Goal: Information Seeking & Learning: Find specific fact

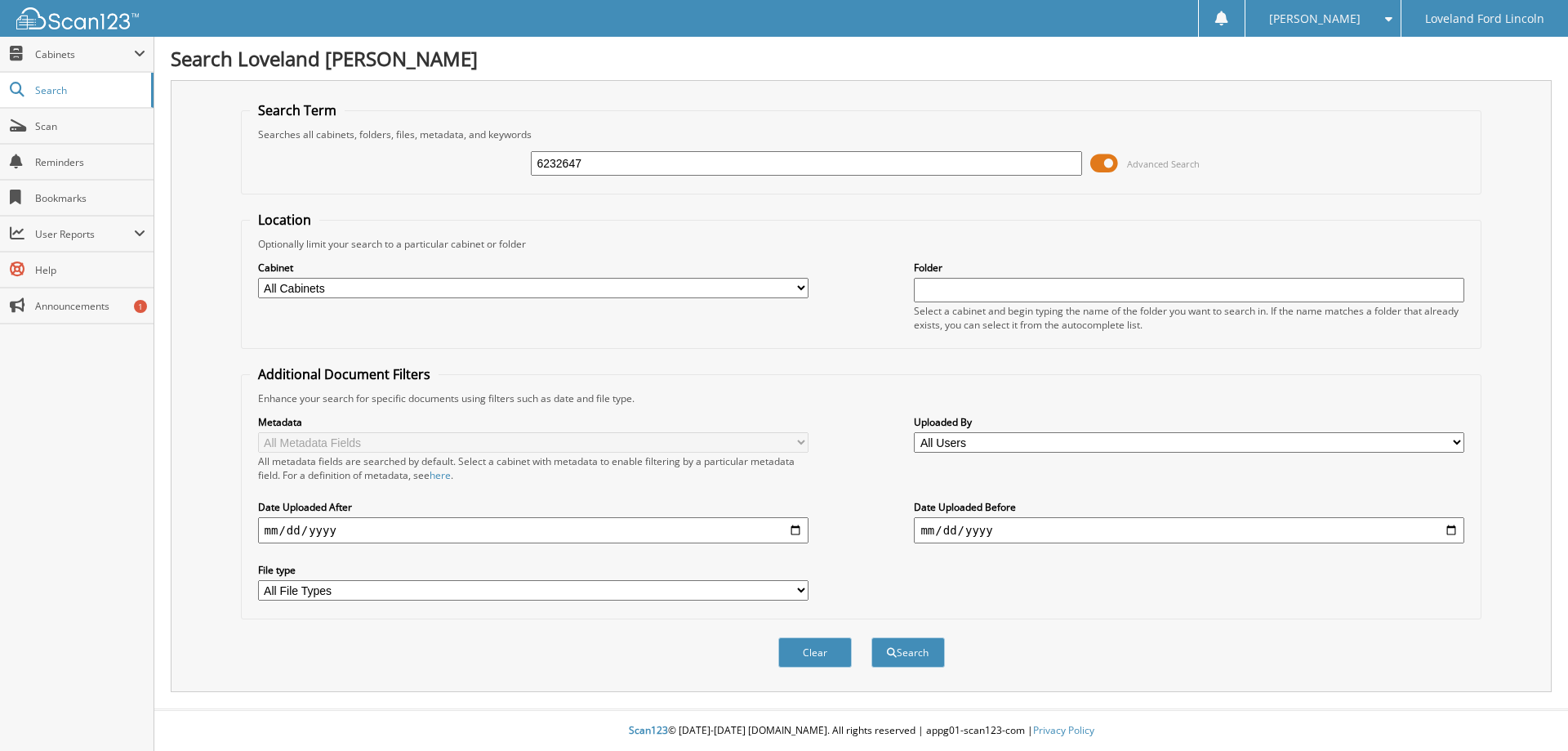
type input "6232647"
click at [871, 637] on button "Search" at bounding box center [908, 652] width 73 height 30
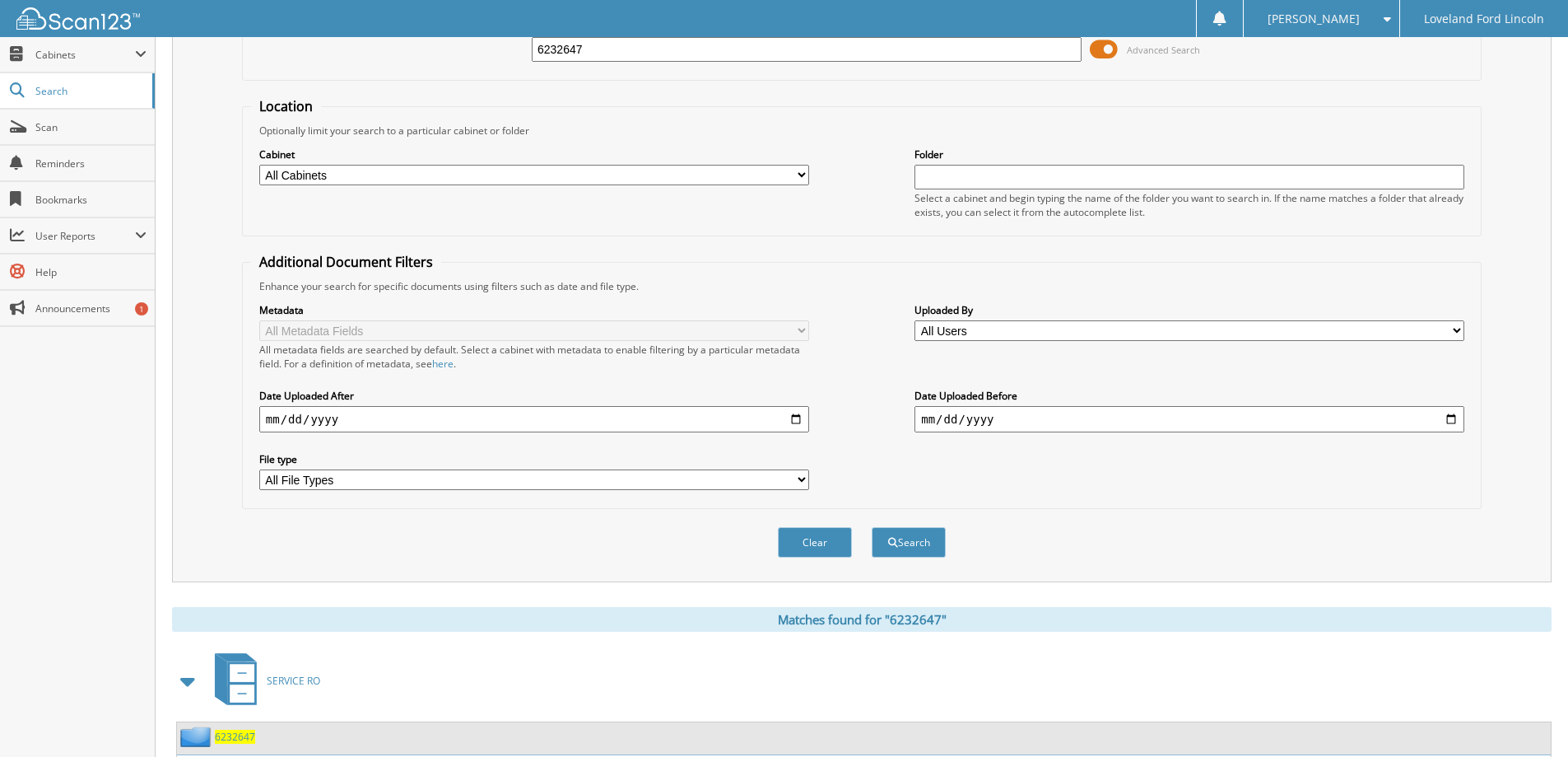
scroll to position [613, 0]
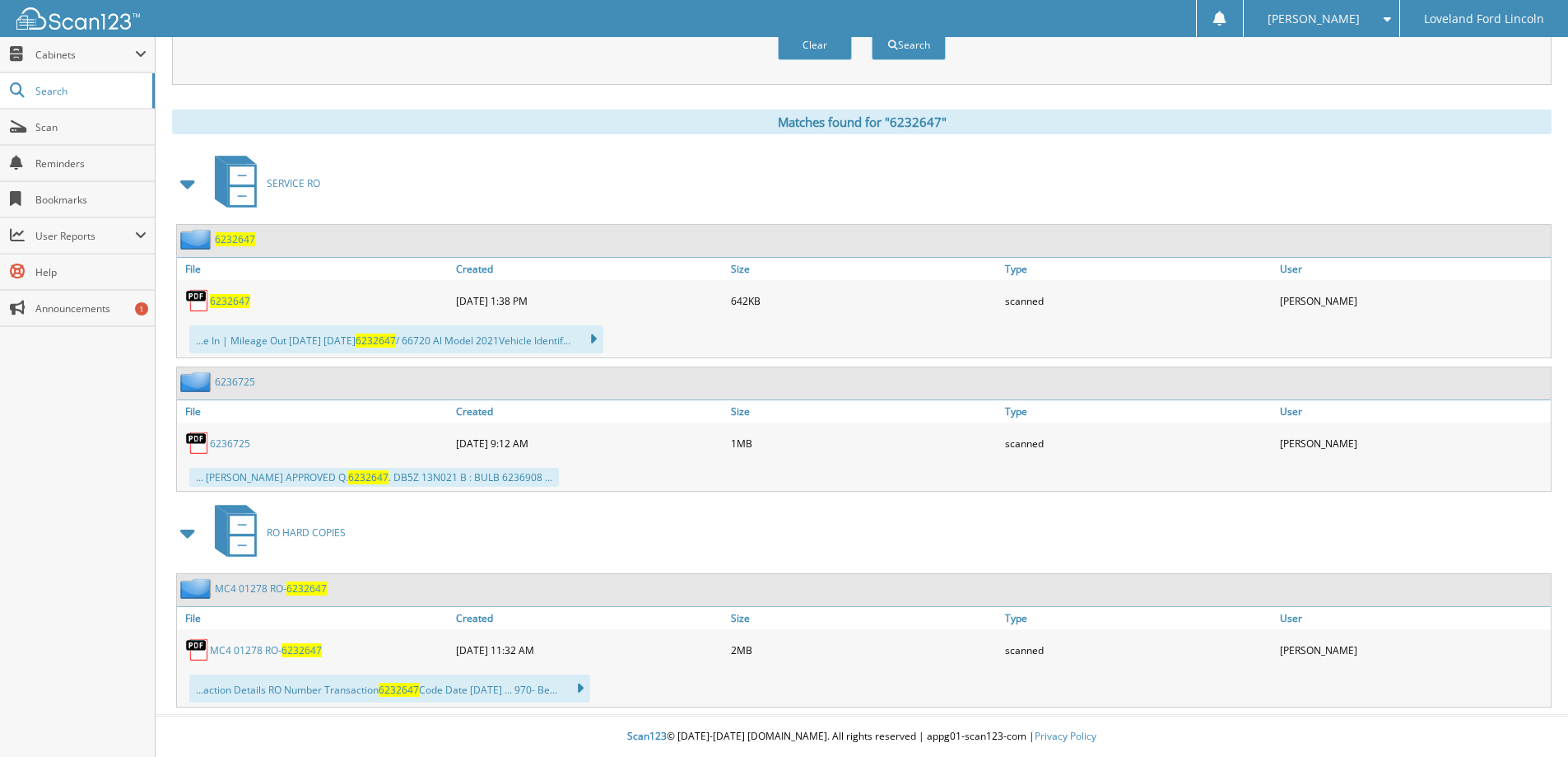
click at [309, 656] on span "6232647" at bounding box center [301, 650] width 40 height 14
